Goal: Task Accomplishment & Management: Manage account settings

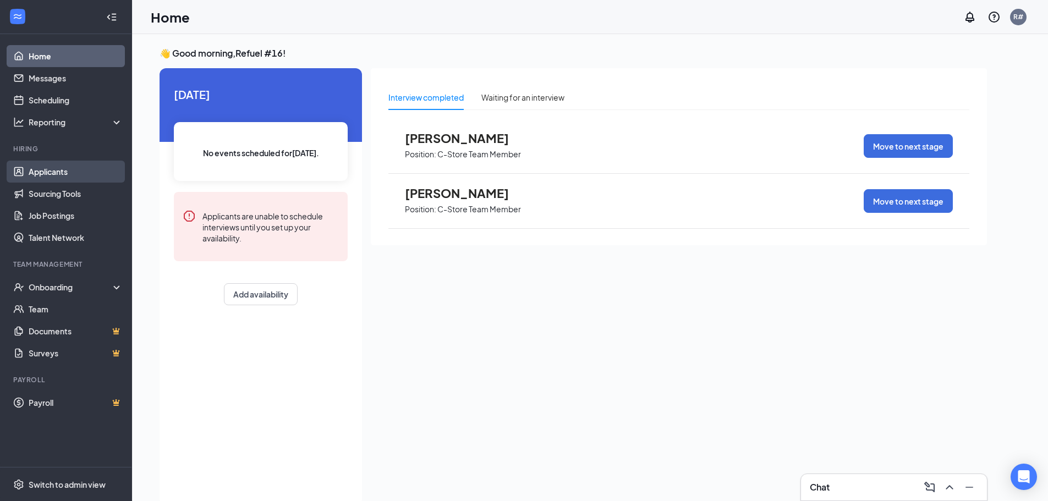
click at [42, 170] on link "Applicants" at bounding box center [76, 172] width 94 height 22
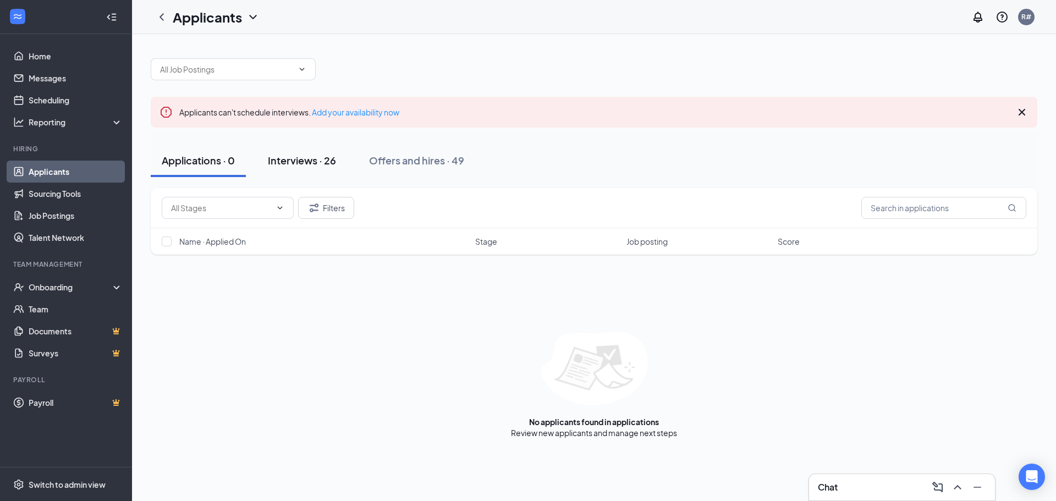
click at [307, 165] on div "Interviews · 26" at bounding box center [302, 160] width 68 height 14
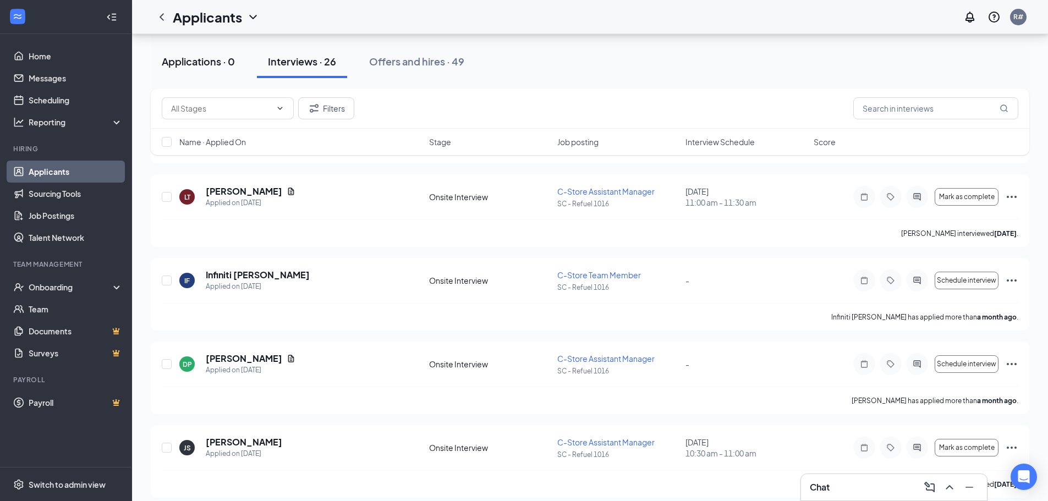
scroll to position [1170, 0]
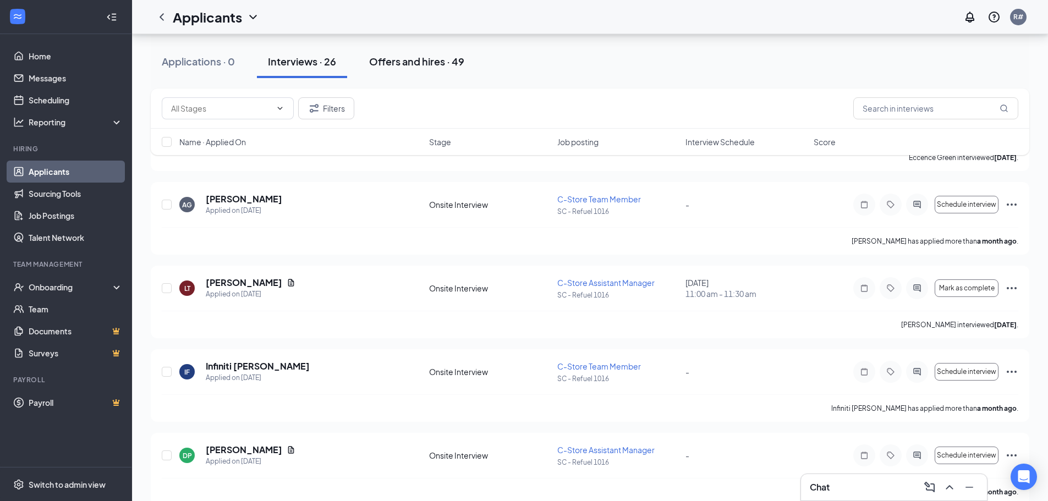
click at [411, 62] on div "Offers and hires · 49" at bounding box center [416, 61] width 95 height 14
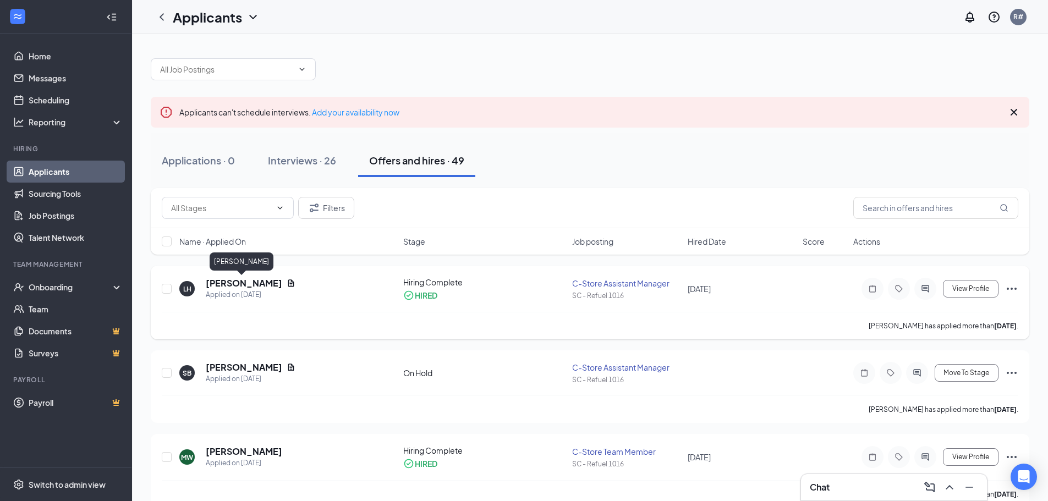
click at [236, 280] on h5 "[PERSON_NAME]" at bounding box center [244, 283] width 76 height 12
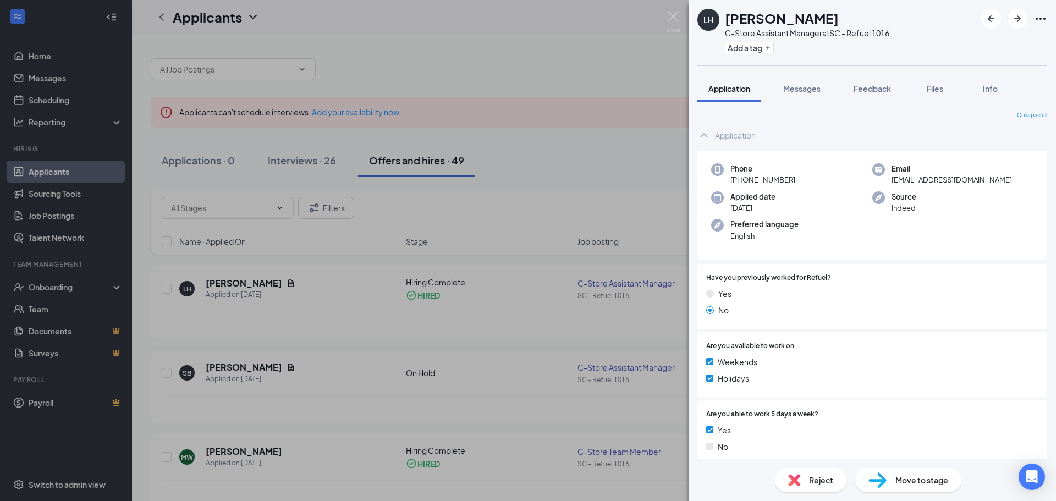
drag, startPoint x: 568, startPoint y: 137, endPoint x: 572, endPoint y: 69, distance: 67.7
click at [569, 139] on div "LH [PERSON_NAME] C-Store Assistant Manager at [GEOGRAPHIC_DATA] - Refuel 1016 A…" at bounding box center [528, 250] width 1056 height 501
click at [606, 55] on div at bounding box center [594, 63] width 886 height 33
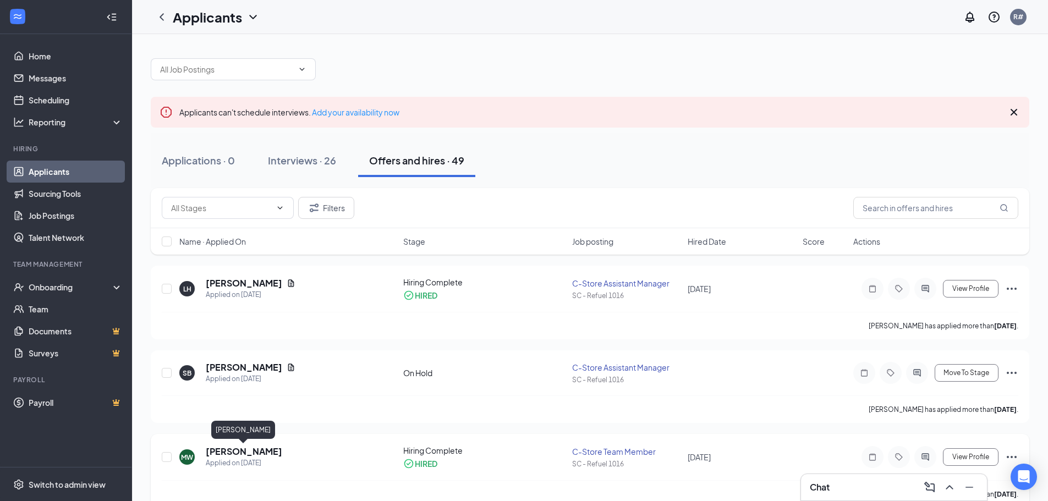
click at [226, 453] on h5 "[PERSON_NAME]" at bounding box center [244, 451] width 76 height 12
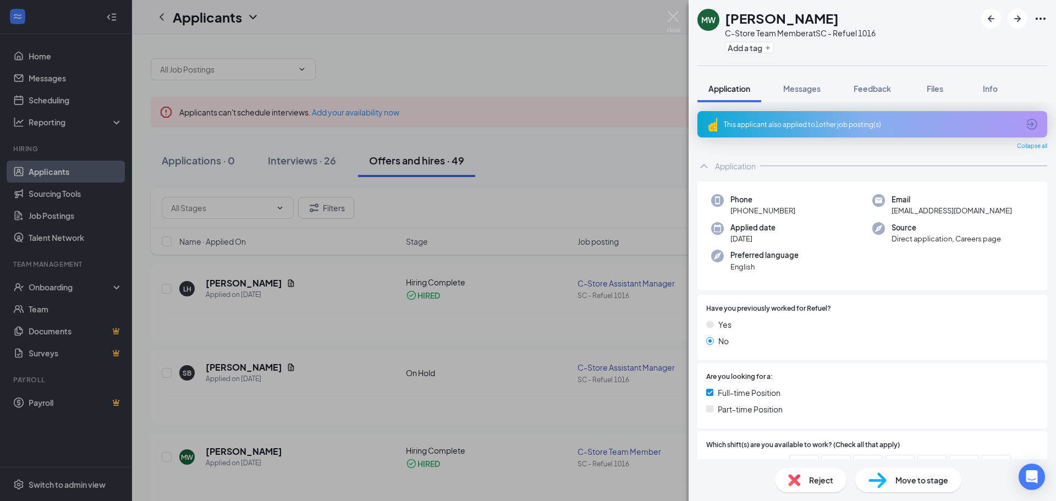
drag, startPoint x: 554, startPoint y: 76, endPoint x: 969, endPoint y: 15, distance: 419.1
click at [554, 76] on div "MW [PERSON_NAME] C-Store Team Member at SC - Refuel 1016 Add a tag Application …" at bounding box center [528, 250] width 1056 height 501
click at [647, 65] on div at bounding box center [594, 63] width 886 height 33
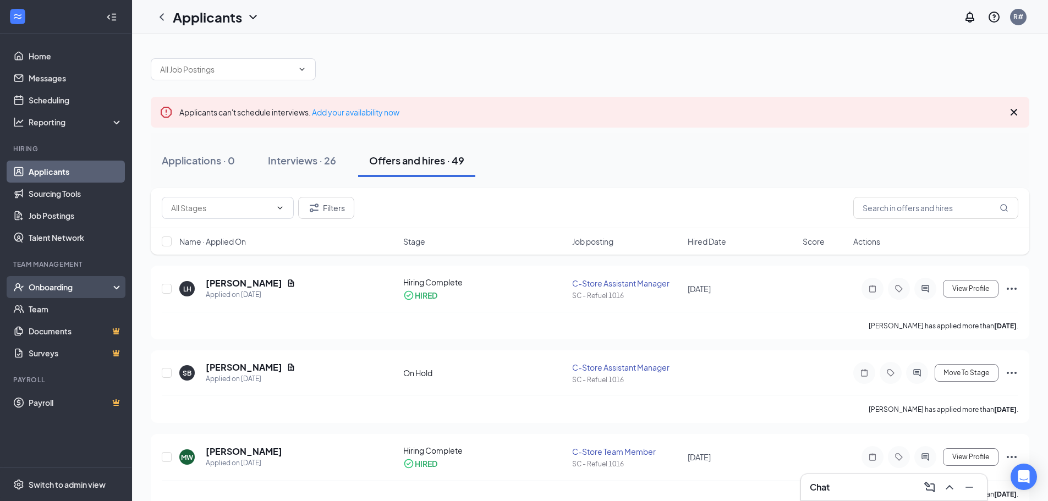
click at [51, 285] on div "Onboarding" at bounding box center [71, 287] width 85 height 11
click at [49, 288] on div "Onboarding" at bounding box center [71, 287] width 85 height 11
click at [43, 289] on div "Onboarding" at bounding box center [71, 287] width 85 height 11
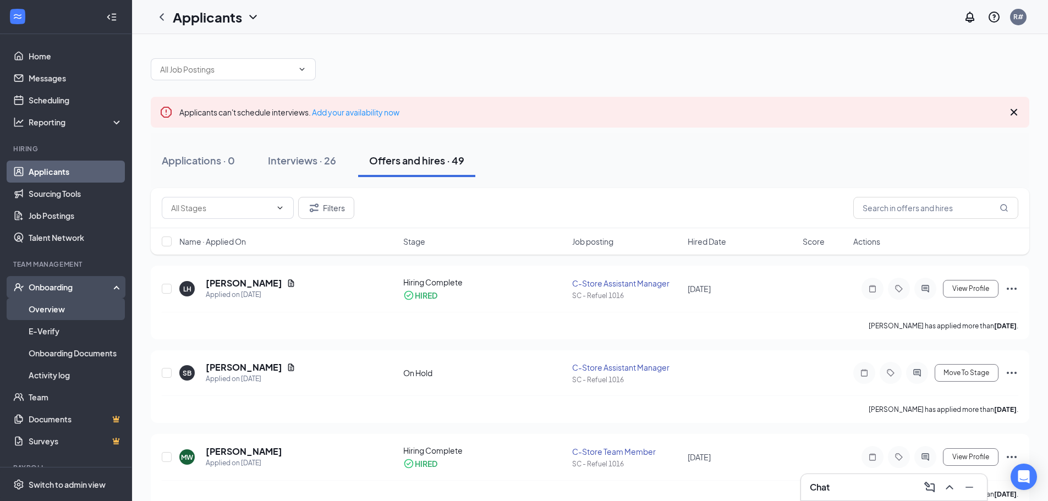
click at [43, 306] on link "Overview" at bounding box center [76, 309] width 94 height 22
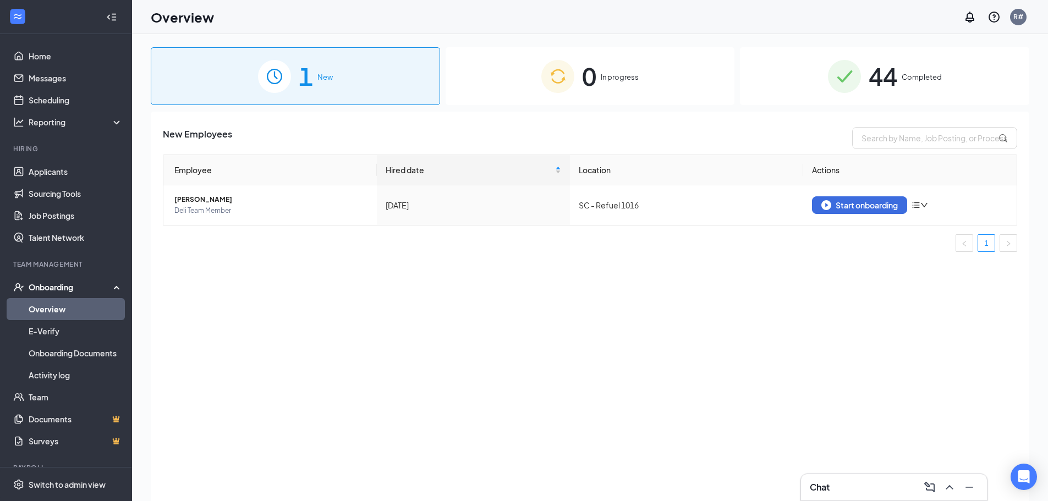
drag, startPoint x: 301, startPoint y: 85, endPoint x: 297, endPoint y: 91, distance: 7.2
click at [300, 89] on span "1" at bounding box center [306, 76] width 14 height 38
click at [890, 79] on span "44" at bounding box center [882, 76] width 29 height 38
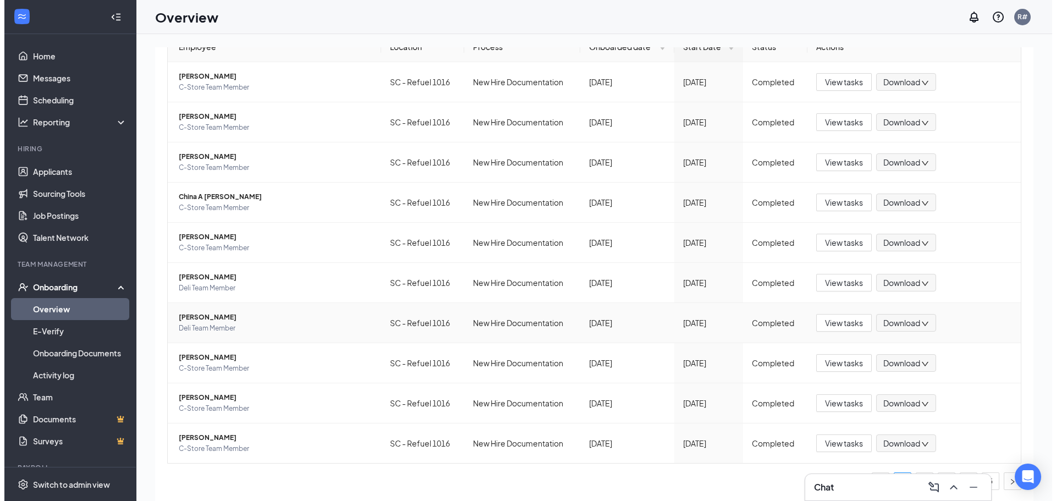
scroll to position [124, 0]
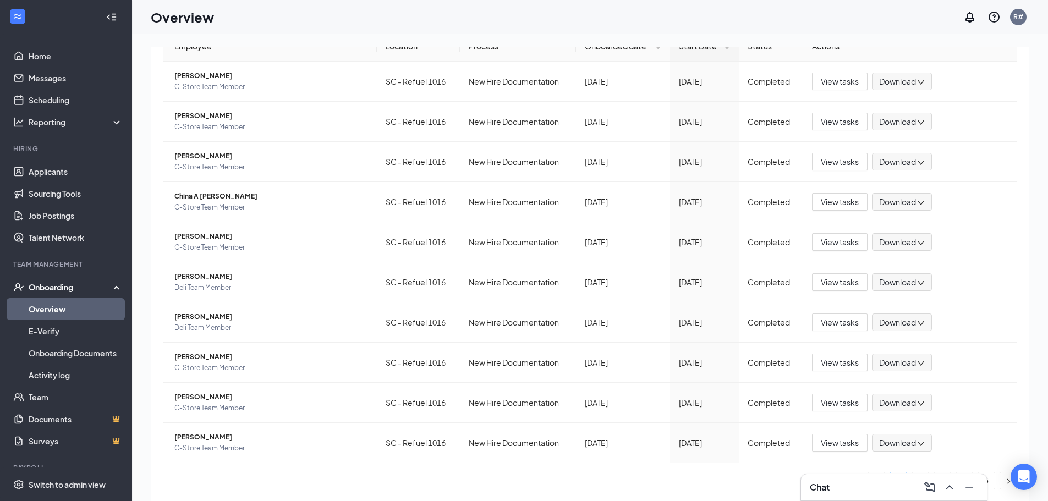
click at [142, 474] on div "1 New 0 In progress 44 Completed Employees completed onboarding Export Employee…" at bounding box center [590, 292] width 916 height 516
click at [51, 291] on div "Onboarding" at bounding box center [71, 287] width 85 height 11
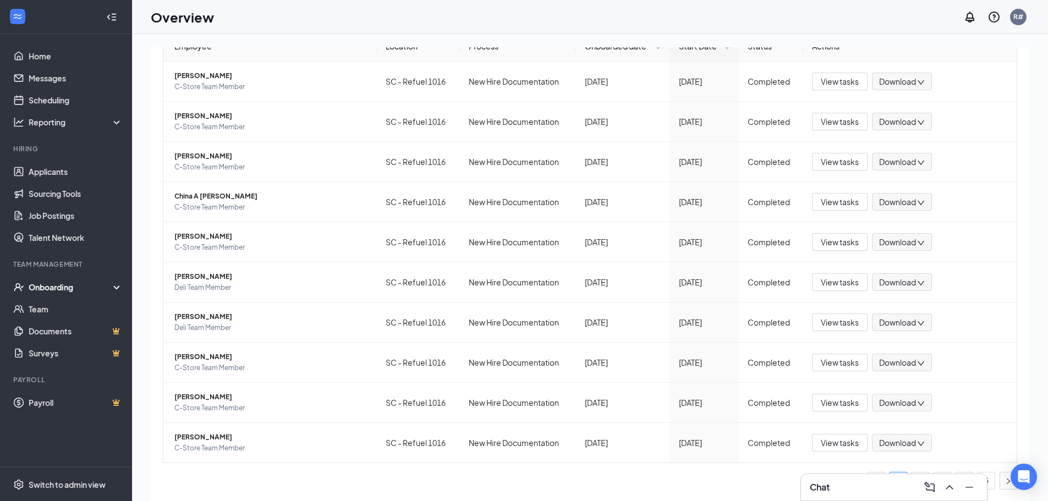
click at [47, 287] on div "Onboarding" at bounding box center [71, 287] width 85 height 11
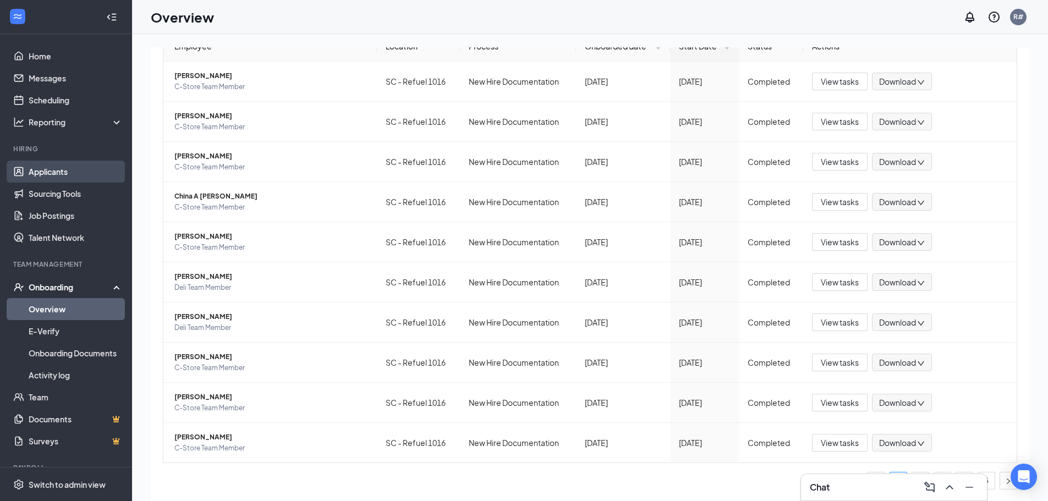
click at [63, 173] on link "Applicants" at bounding box center [76, 172] width 94 height 22
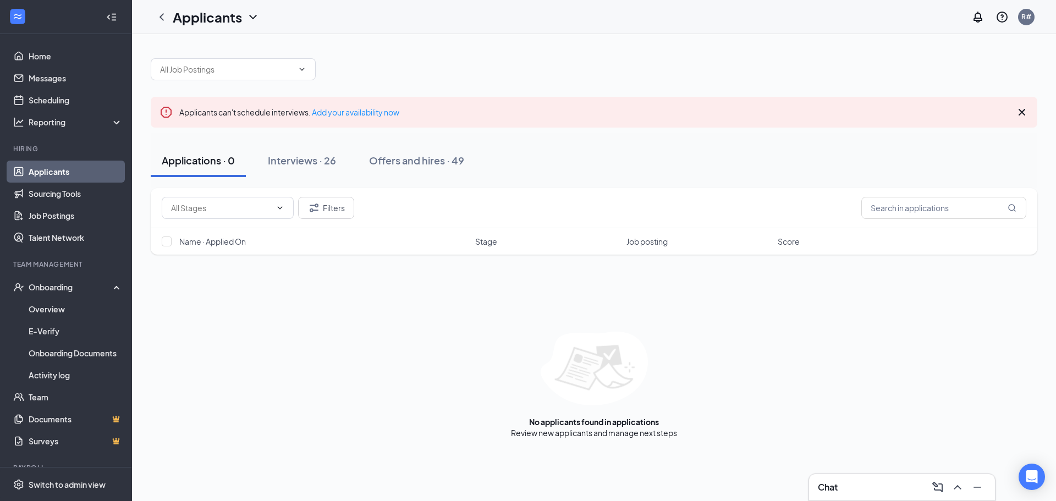
click at [75, 175] on link "Applicants" at bounding box center [76, 172] width 94 height 22
